Goal: Task Accomplishment & Management: Use online tool/utility

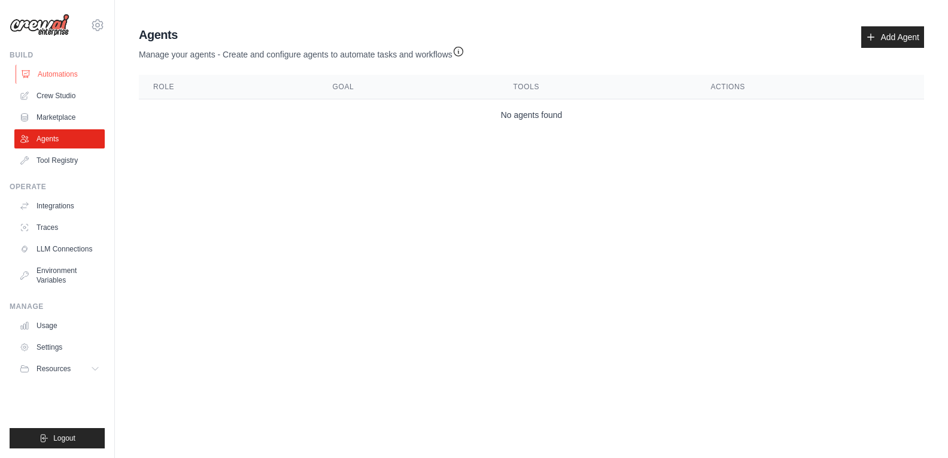
click at [44, 71] on link "Automations" at bounding box center [61, 74] width 90 height 19
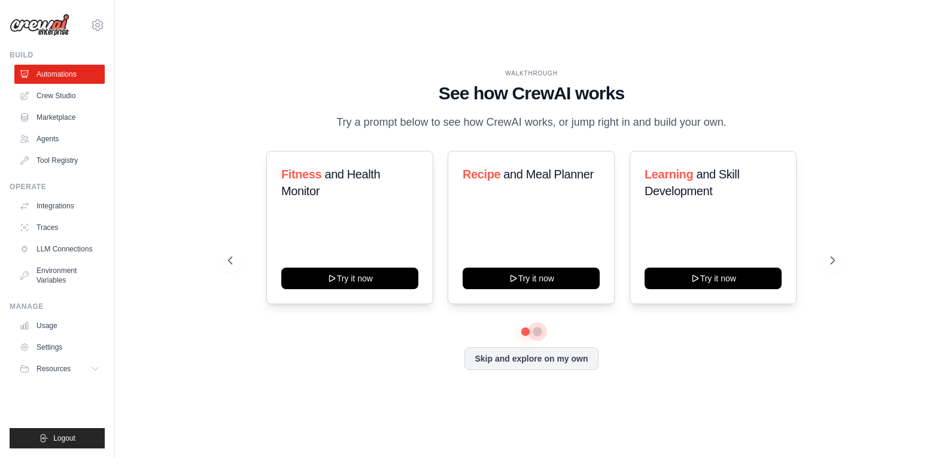
click at [535, 331] on button at bounding box center [537, 332] width 10 height 10
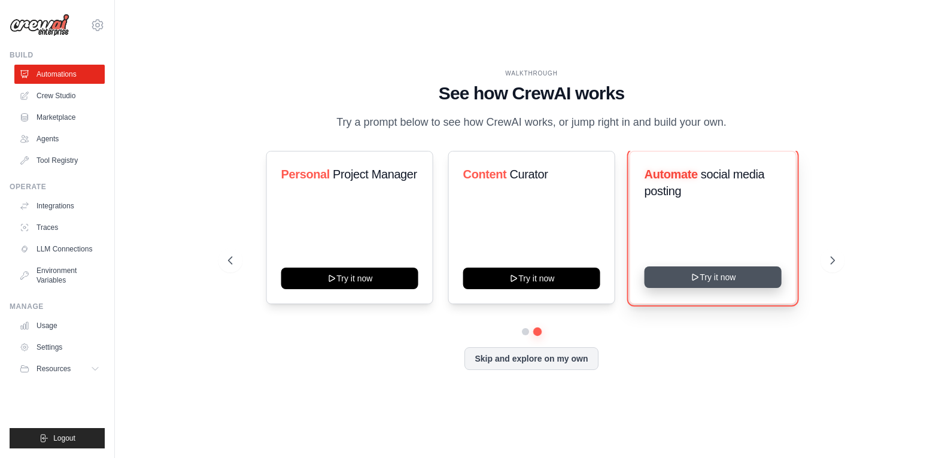
click at [688, 277] on button "Try it now" at bounding box center [712, 277] width 137 height 22
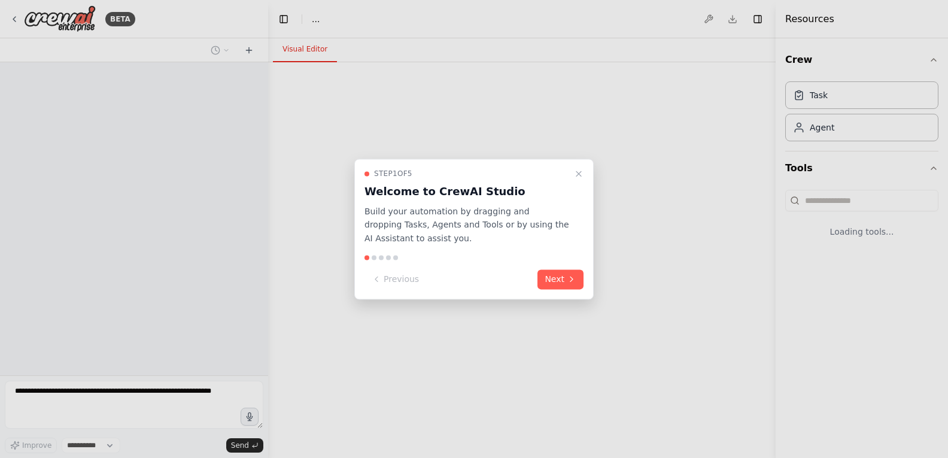
select select "****"
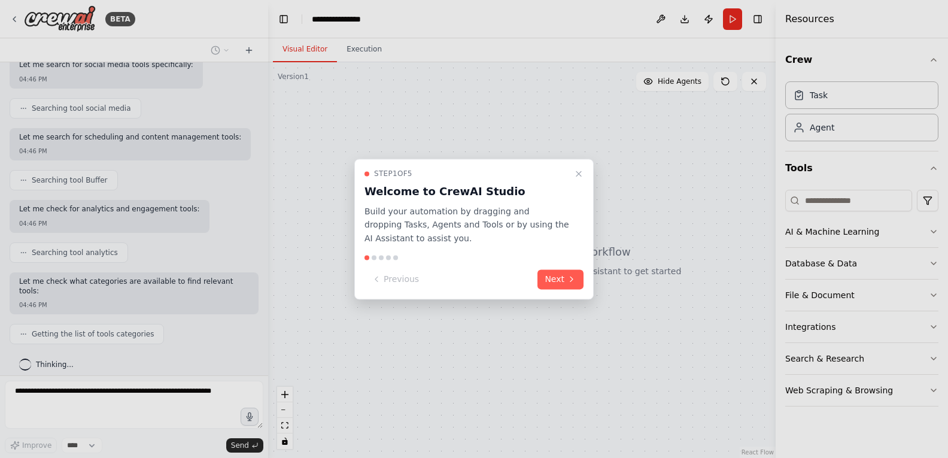
scroll to position [270, 0]
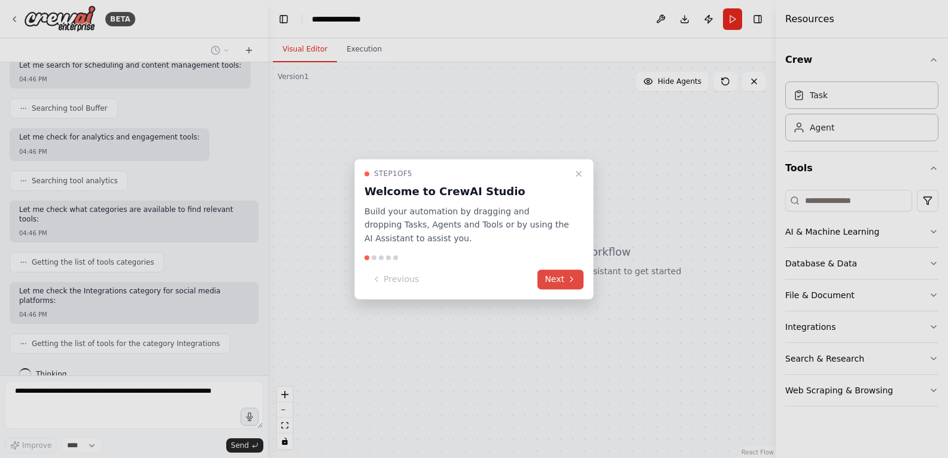
click at [547, 272] on button "Next" at bounding box center [560, 279] width 46 height 20
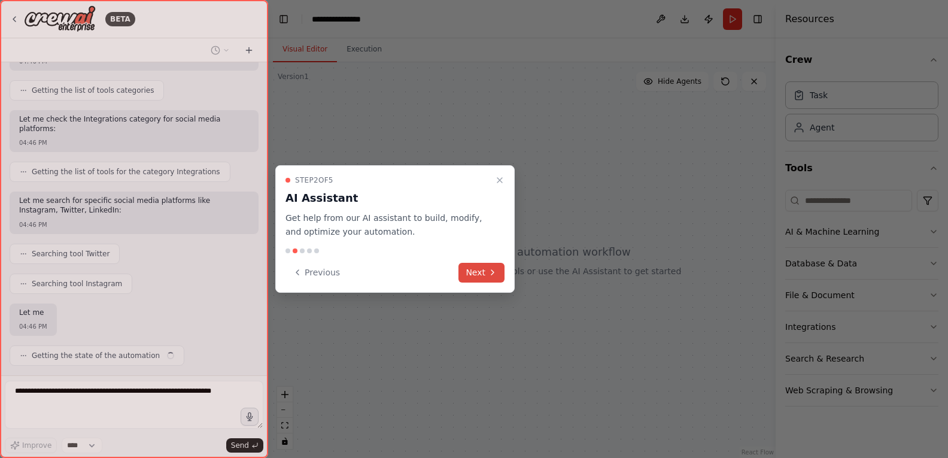
scroll to position [454, 0]
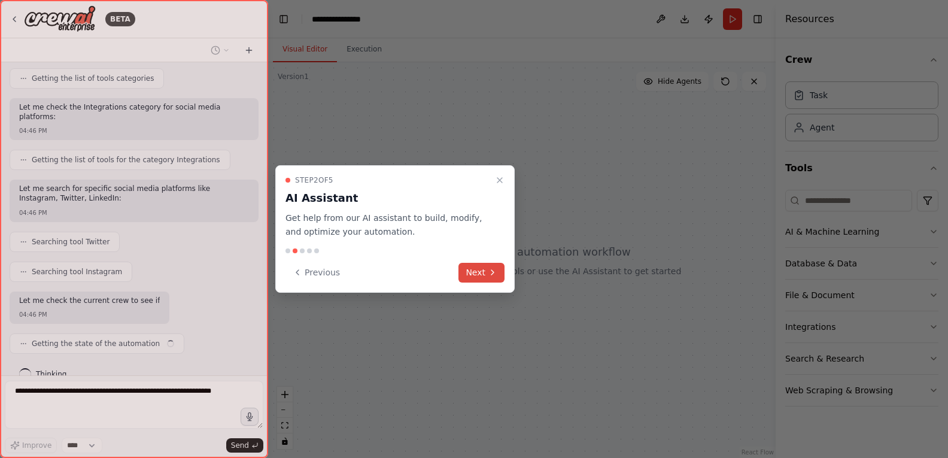
click at [479, 270] on button "Next" at bounding box center [481, 273] width 46 height 20
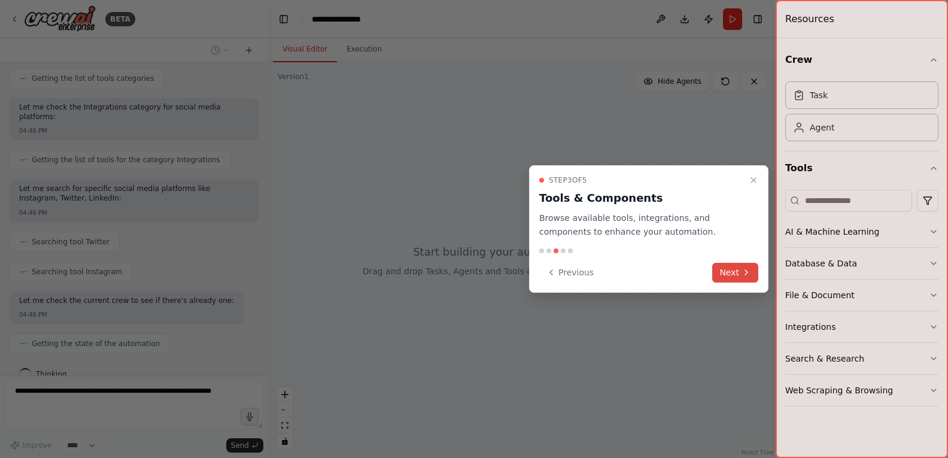
click at [741, 275] on button "Next" at bounding box center [735, 273] width 46 height 20
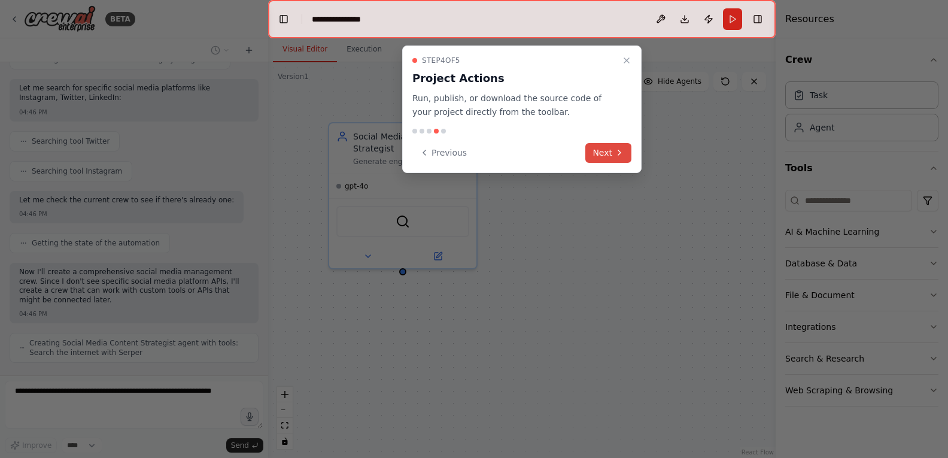
scroll to position [564, 0]
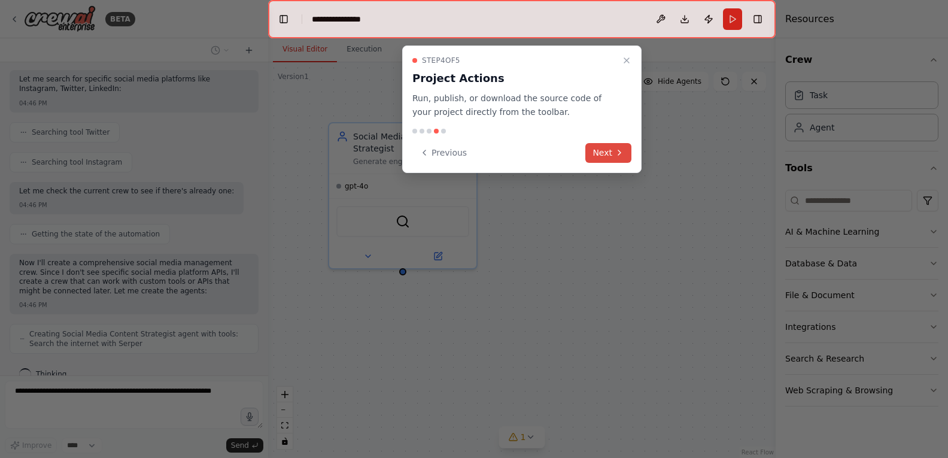
click at [601, 154] on button "Next" at bounding box center [608, 153] width 46 height 20
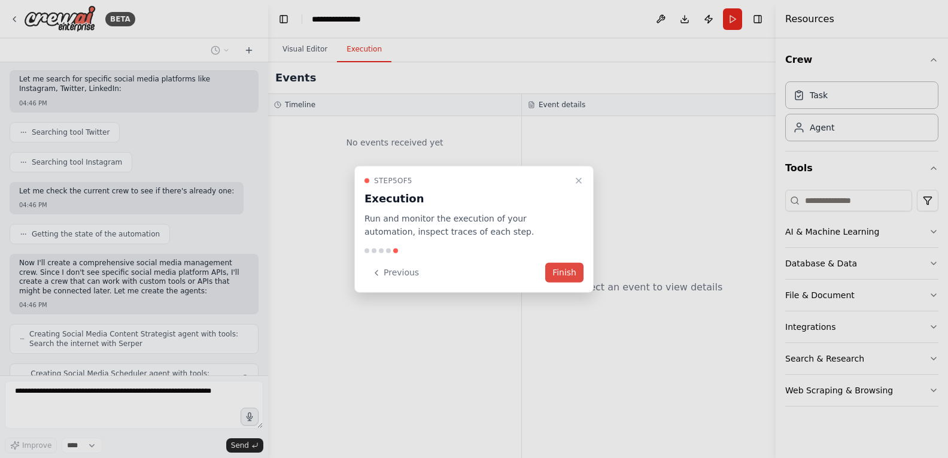
scroll to position [603, 0]
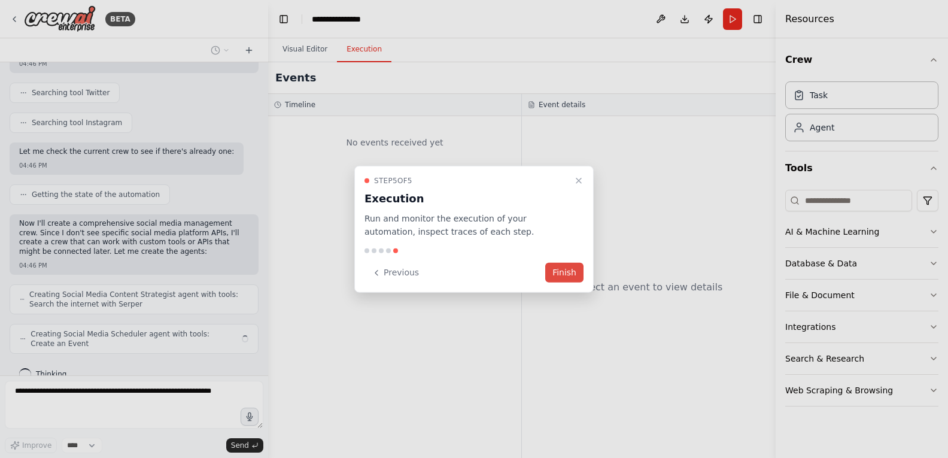
click at [562, 273] on button "Finish" at bounding box center [564, 273] width 38 height 20
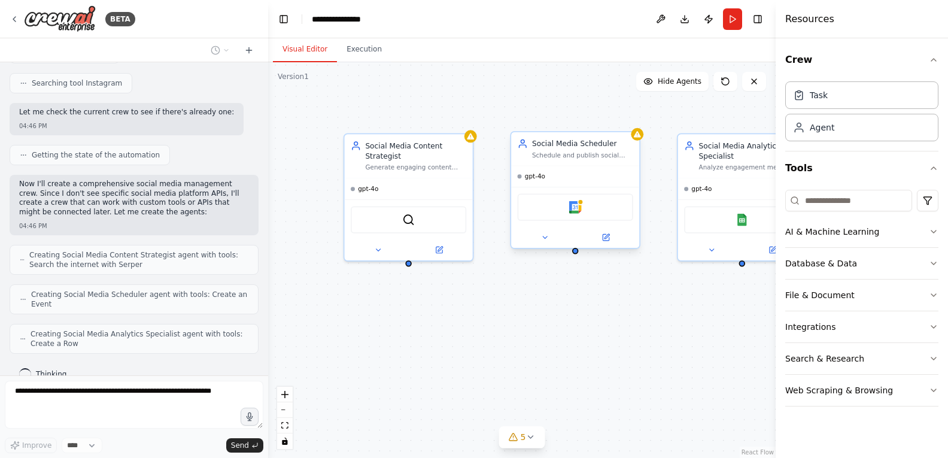
scroll to position [725, 0]
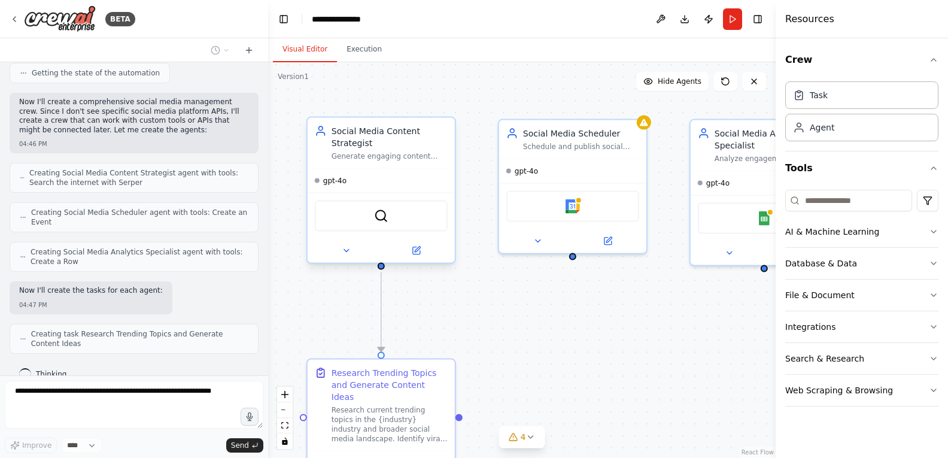
click at [369, 198] on div "SerperDevTool" at bounding box center [381, 216] width 147 height 46
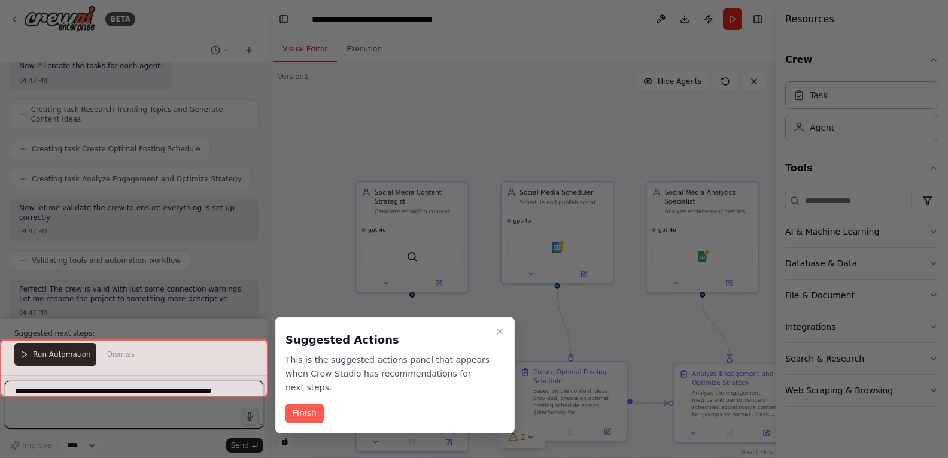
scroll to position [1006, 0]
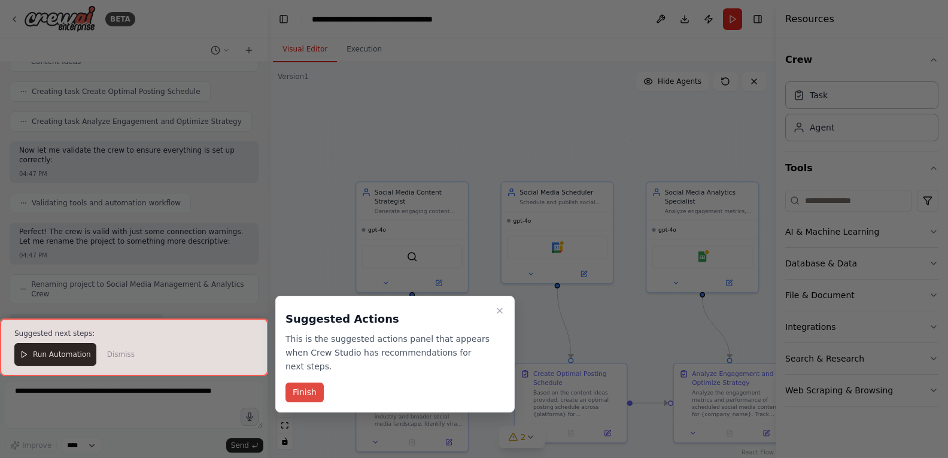
click at [307, 382] on button "Finish" at bounding box center [304, 392] width 38 height 20
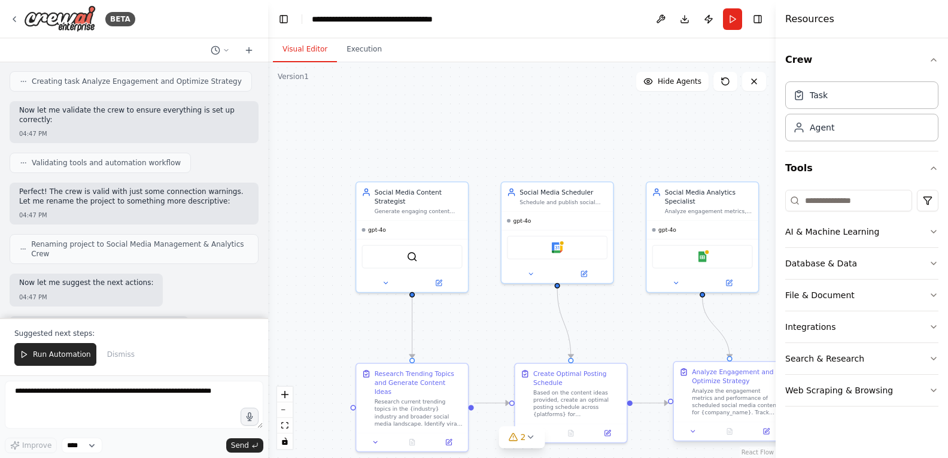
click at [709, 393] on div "Analyze the engagement metrics and performance of scheduled social media conten…" at bounding box center [736, 401] width 88 height 29
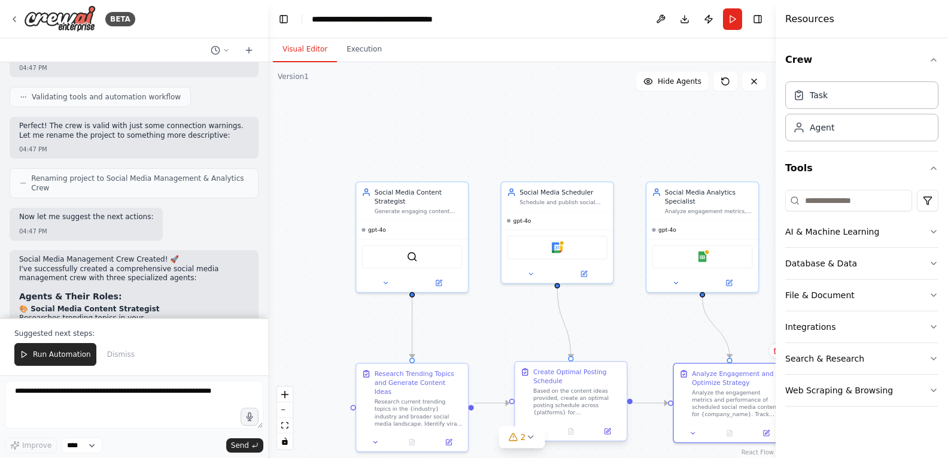
click at [582, 396] on div "Based on the content ideas provided, create an optimal posting schedule across …" at bounding box center [577, 401] width 88 height 29
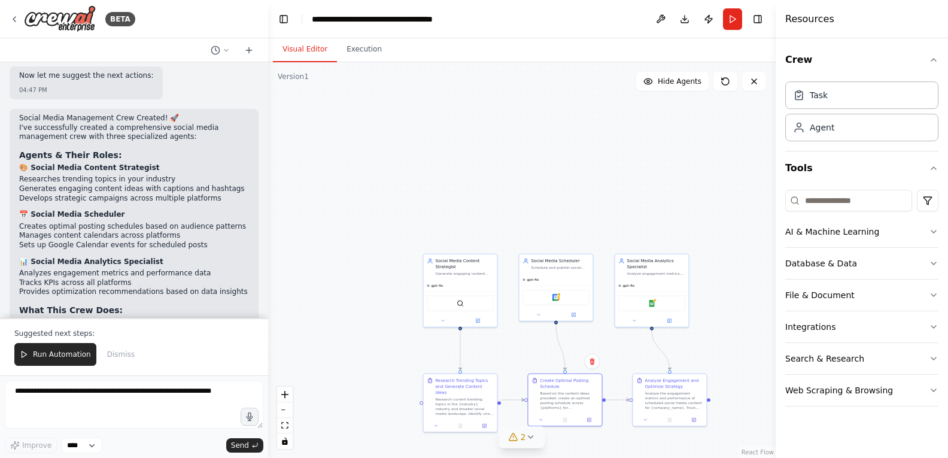
click at [532, 436] on icon at bounding box center [530, 437] width 5 height 2
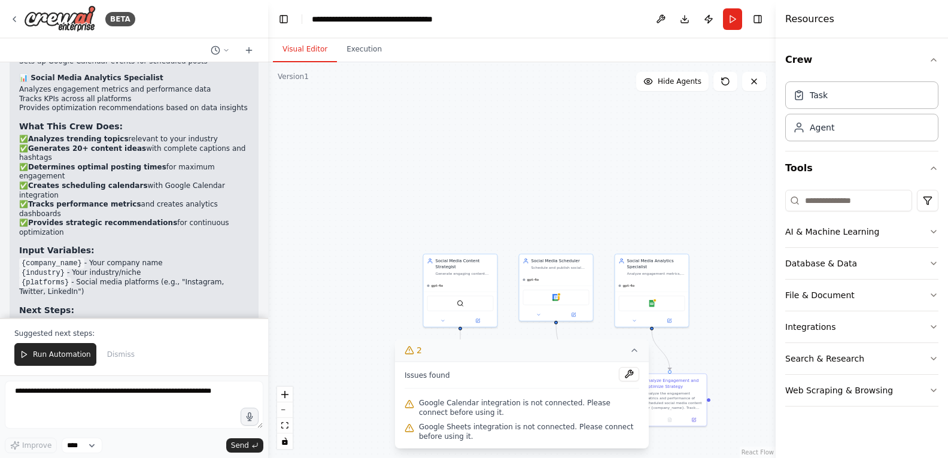
scroll to position [1448, 0]
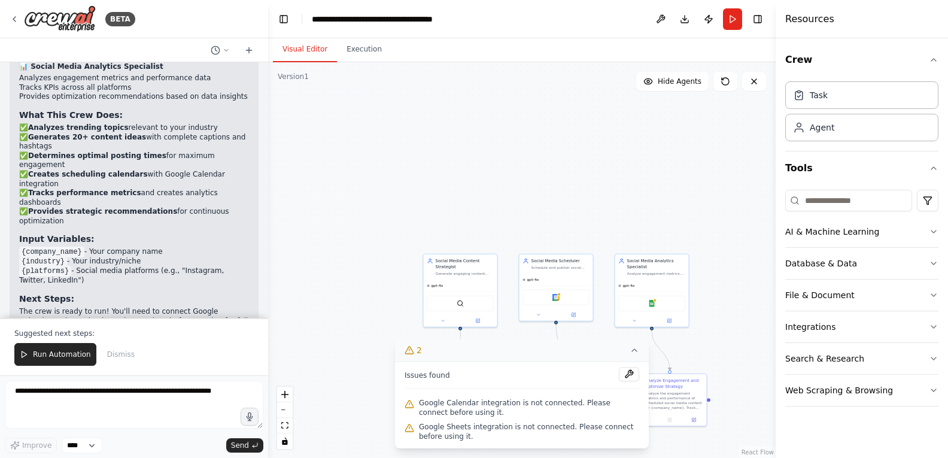
click at [361, 229] on div ".deletable-edge-delete-btn { width: 20px; height: 20px; border: 0px solid #ffff…" at bounding box center [521, 259] width 507 height 395
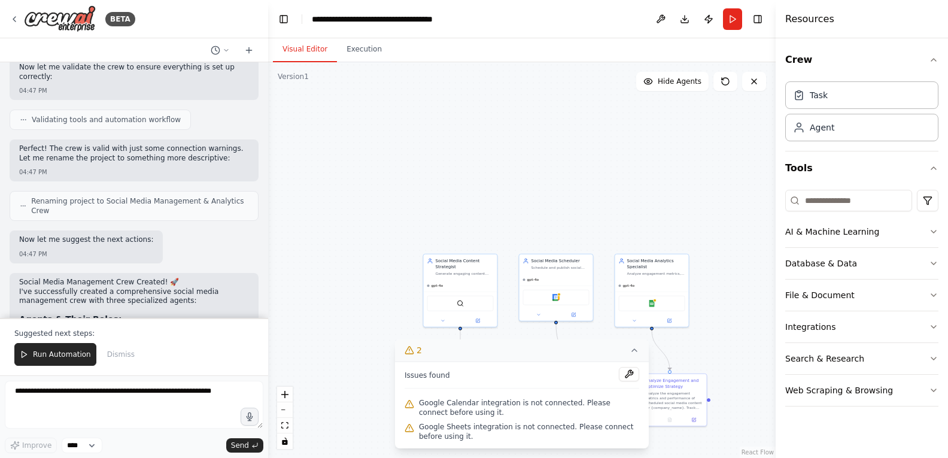
scroll to position [1149, 0]
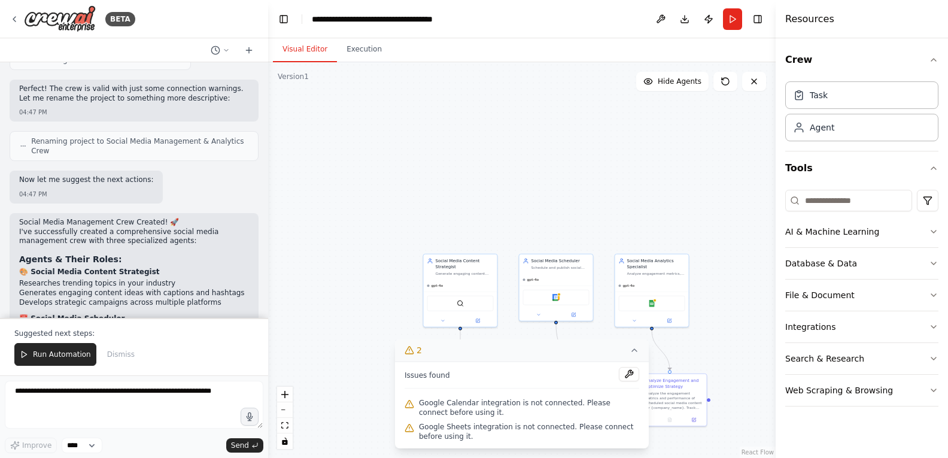
click at [633, 351] on icon at bounding box center [634, 350] width 5 height 2
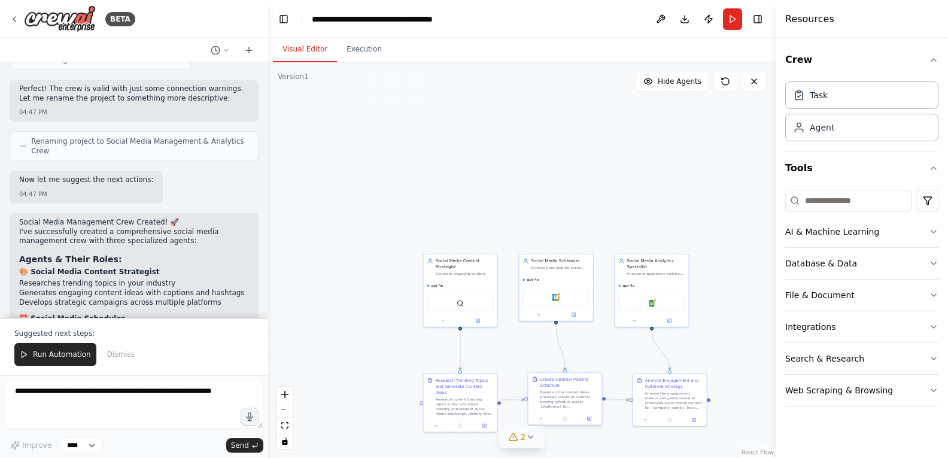
click at [558, 397] on div "Based on the content ideas provided, create an optimal posting schedule across …" at bounding box center [569, 398] width 58 height 19
click at [560, 389] on div "Based on the content ideas provided, create an optimal posting schedule across …" at bounding box center [569, 398] width 58 height 19
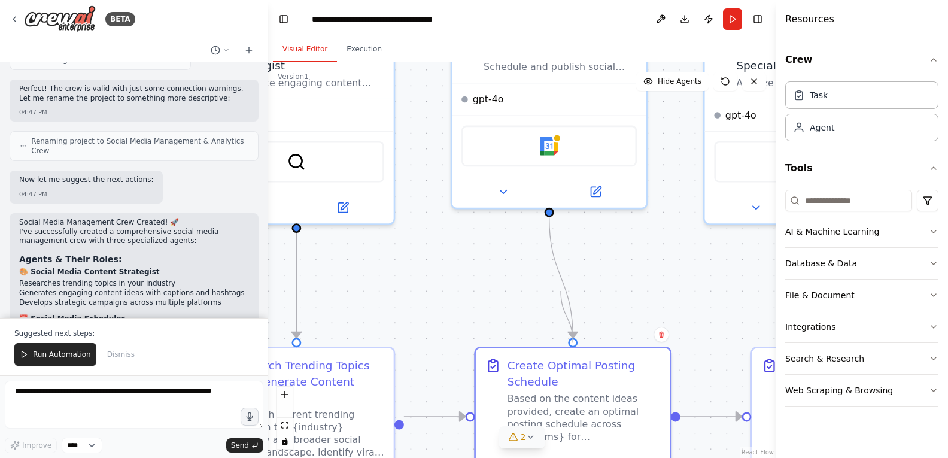
drag, startPoint x: 571, startPoint y: 342, endPoint x: 561, endPoint y: 291, distance: 52.4
click at [561, 291] on div ".deletable-edge-delete-btn { width: 20px; height: 20px; border: 0px solid #ffff…" at bounding box center [452, 213] width 669 height 522
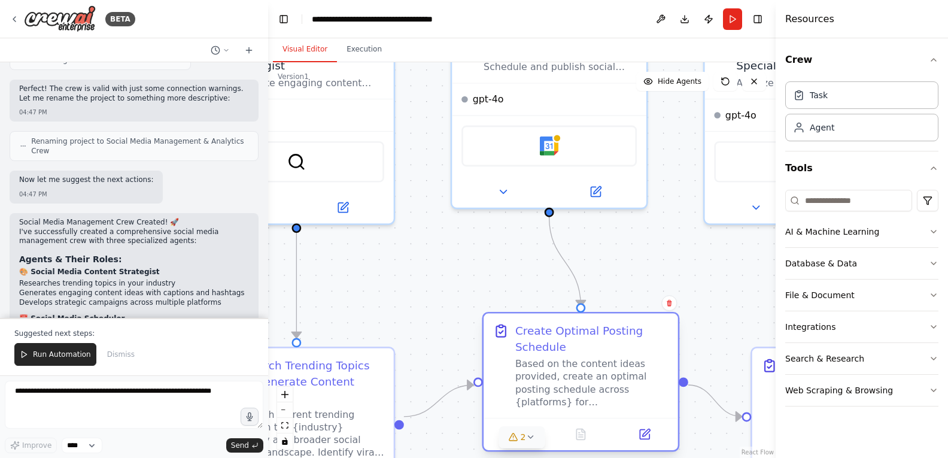
drag, startPoint x: 579, startPoint y: 344, endPoint x: 577, endPoint y: 312, distance: 31.7
click at [577, 312] on div "Create Optimal Posting Schedule Based on the content ideas provided, create an …" at bounding box center [580, 382] width 197 height 140
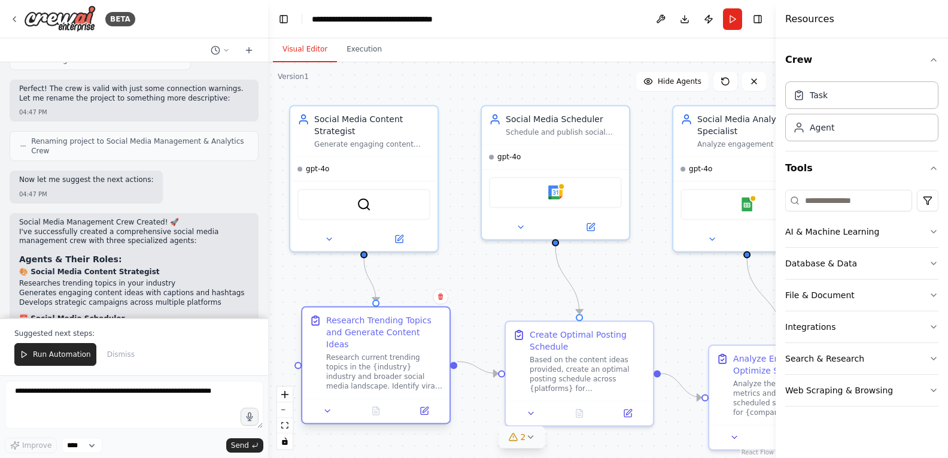
drag, startPoint x: 366, startPoint y: 347, endPoint x: 376, endPoint y: 314, distance: 35.0
click at [376, 314] on div "Research Trending Topics and Generate Content Ideas Research current trending t…" at bounding box center [375, 352] width 147 height 91
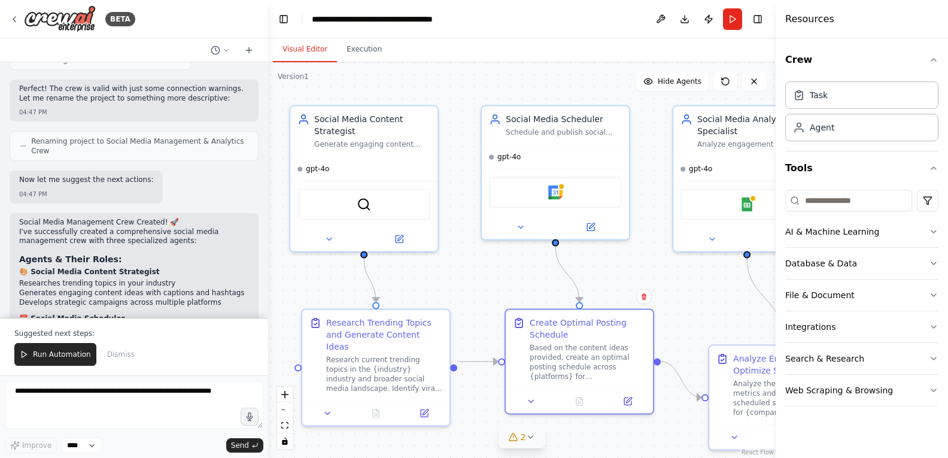
drag, startPoint x: 574, startPoint y: 319, endPoint x: 575, endPoint y: 302, distance: 18.0
click at [575, 302] on div ".deletable-edge-delete-btn { width: 20px; height: 20px; border: 0px solid #ffff…" at bounding box center [482, 242] width 507 height 395
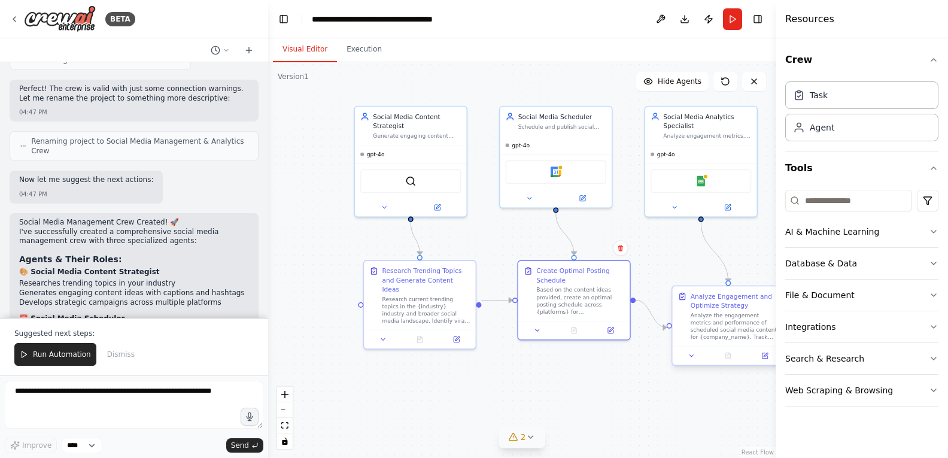
drag, startPoint x: 765, startPoint y: 340, endPoint x: 730, endPoint y: 284, distance: 66.6
click at [730, 284] on div ".deletable-edge-delete-btn { width: 20px; height: 20px; border: 0px solid #ffff…" at bounding box center [521, 259] width 507 height 395
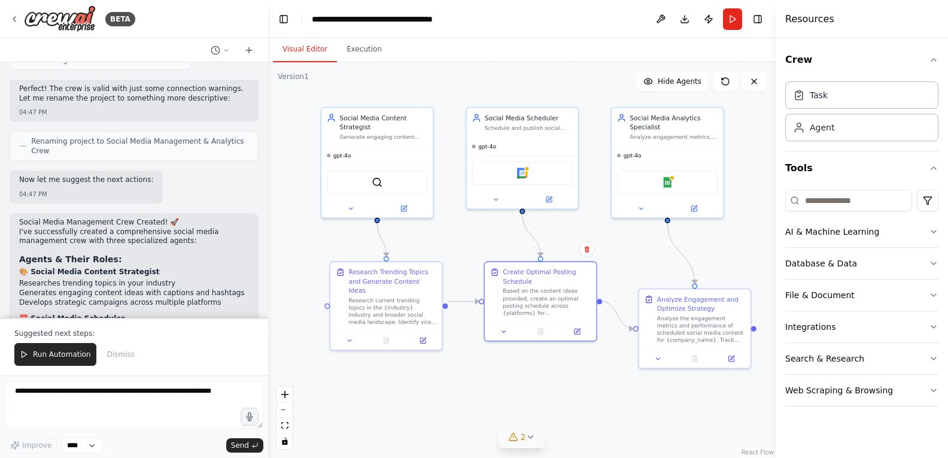
drag, startPoint x: 723, startPoint y: 283, endPoint x: 690, endPoint y: 285, distance: 32.4
click at [690, 285] on div ".deletable-edge-delete-btn { width: 20px; height: 20px; border: 0px solid #ffff…" at bounding box center [521, 259] width 507 height 395
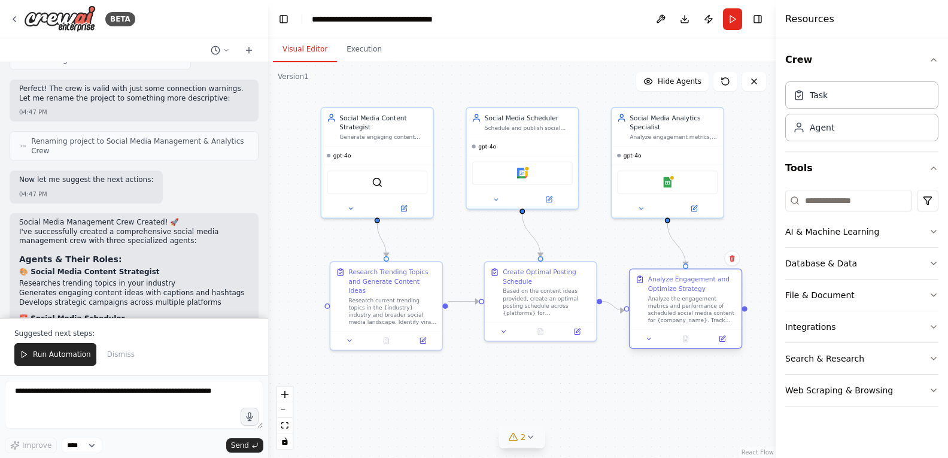
drag, startPoint x: 697, startPoint y: 287, endPoint x: 692, endPoint y: 268, distance: 19.3
click at [692, 268] on div ".deletable-edge-delete-btn { width: 20px; height: 20px; border: 0px solid #ffff…" at bounding box center [521, 259] width 507 height 395
drag, startPoint x: 751, startPoint y: 389, endPoint x: 707, endPoint y: 384, distance: 44.7
click at [750, 389] on div ".deletable-edge-delete-btn { width: 20px; height: 20px; border: 0px solid #ffff…" at bounding box center [521, 259] width 507 height 395
click at [572, 320] on div at bounding box center [538, 329] width 111 height 19
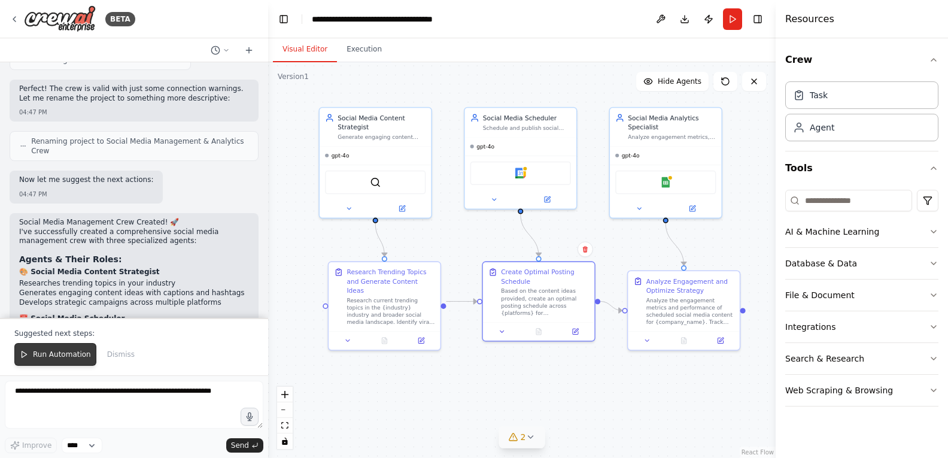
click at [37, 348] on button "Run Automation" at bounding box center [55, 354] width 82 height 23
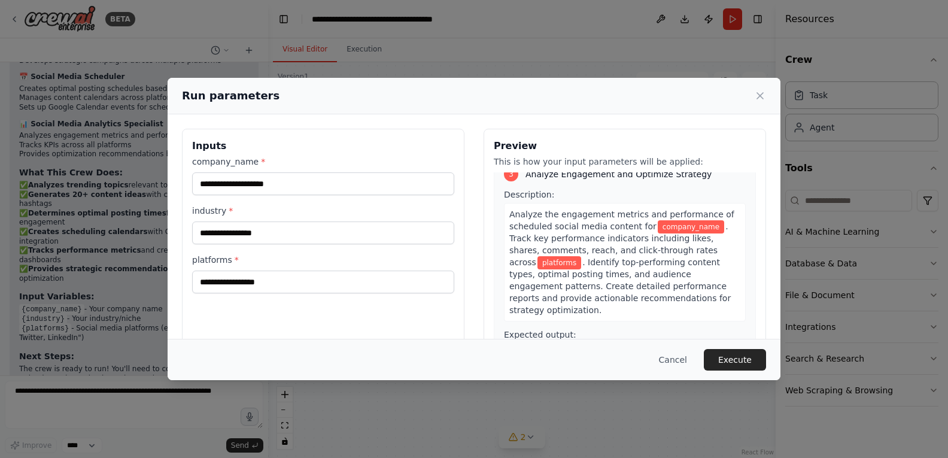
scroll to position [60, 0]
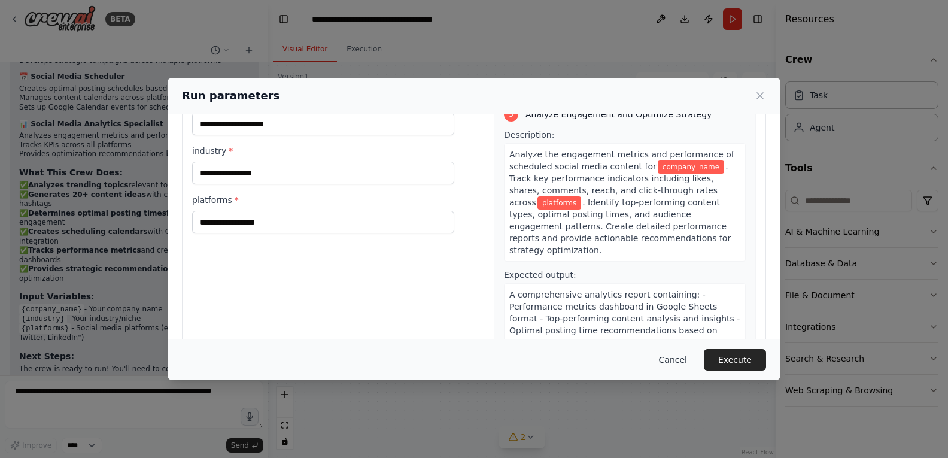
click at [680, 359] on button "Cancel" at bounding box center [672, 360] width 47 height 22
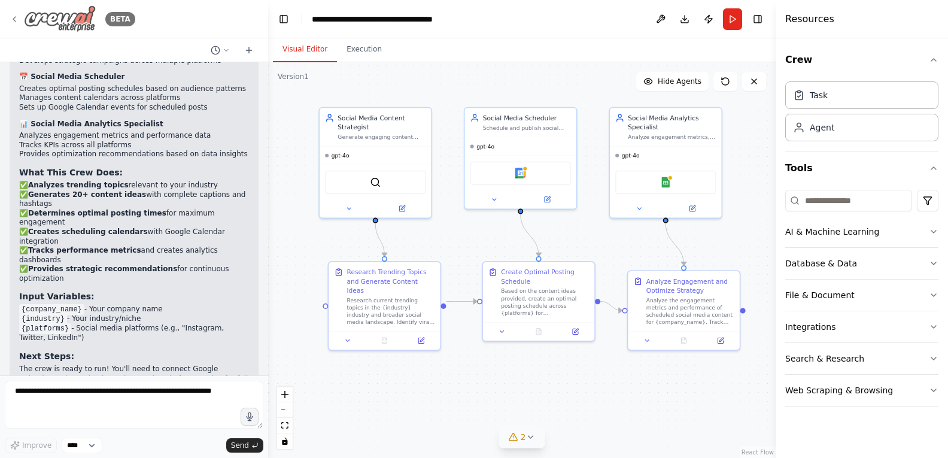
click at [15, 16] on icon at bounding box center [15, 19] width 10 height 10
